Goal: Go to known website: Access a specific website the user already knows

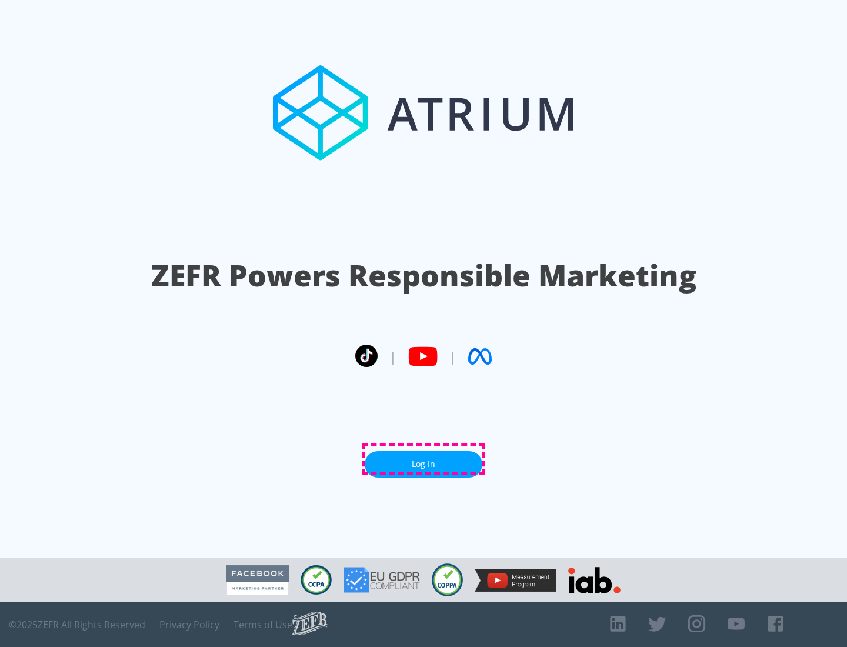
click at [424, 460] on link "Log In" at bounding box center [424, 464] width 118 height 26
